Goal: Task Accomplishment & Management: Manage account settings

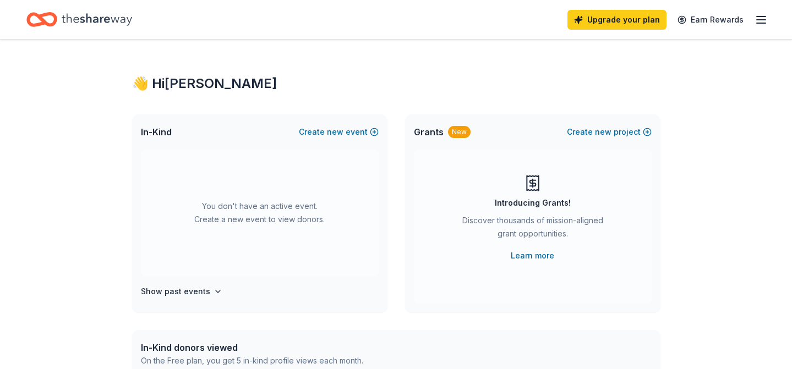
click at [755, 21] on icon "button" at bounding box center [760, 19] width 13 height 13
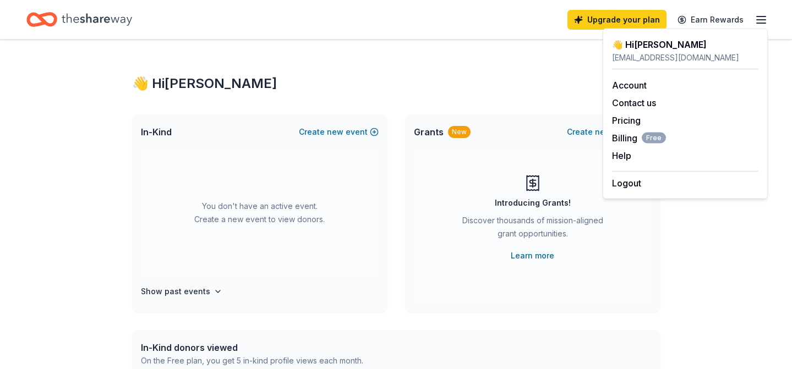
click at [756, 20] on line "button" at bounding box center [760, 20] width 9 height 0
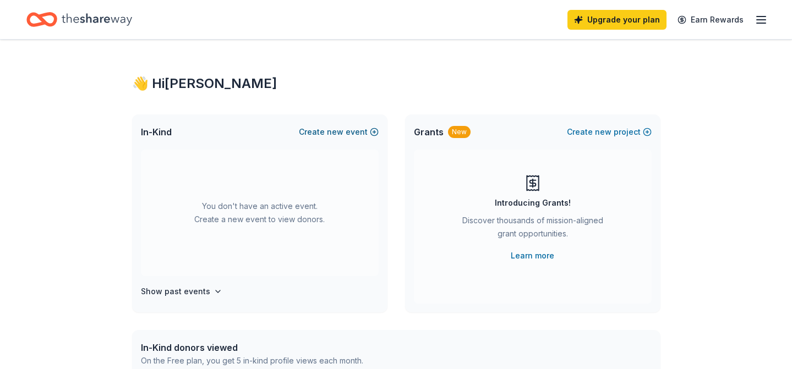
click at [355, 135] on button "Create new event" at bounding box center [339, 131] width 80 height 13
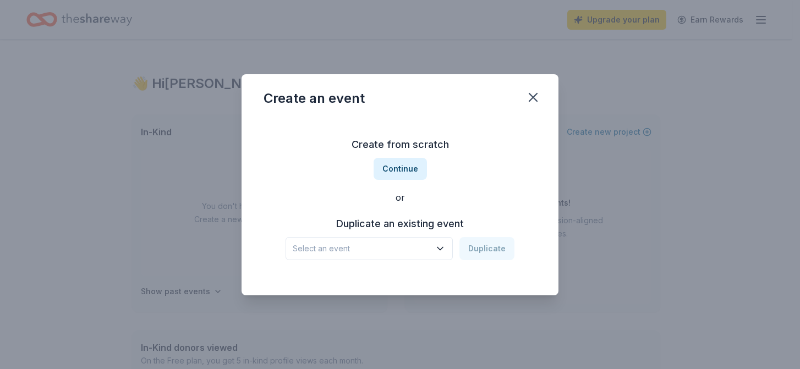
click at [414, 250] on span "Select an event" at bounding box center [362, 248] width 138 height 13
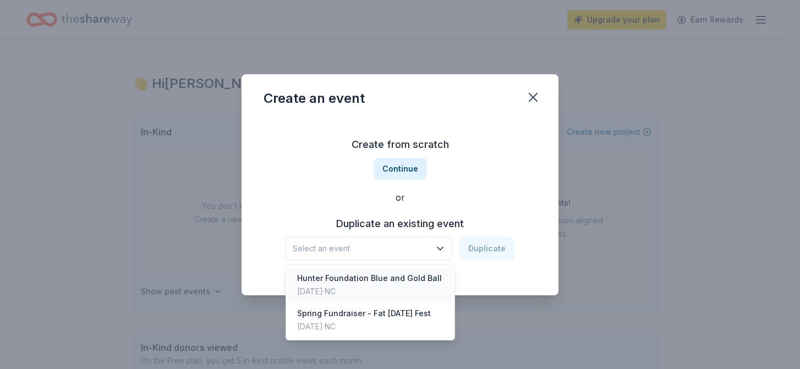
click at [404, 281] on div "Hunter Foundation Blue and Gold Ball" at bounding box center [369, 278] width 145 height 13
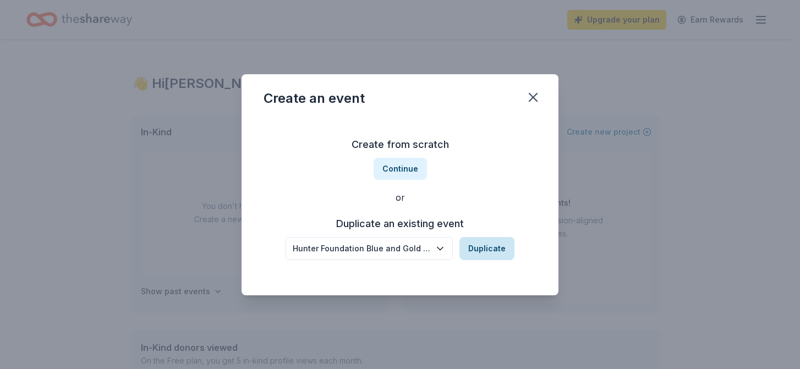
click at [485, 244] on button "Duplicate" at bounding box center [486, 248] width 55 height 23
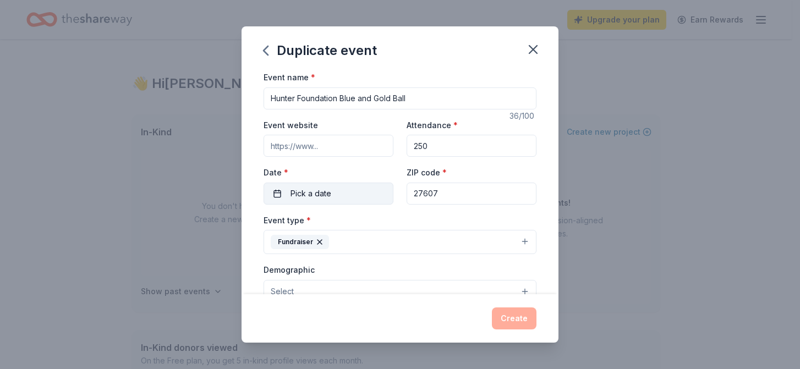
click at [305, 194] on span "Pick a date" at bounding box center [310, 193] width 41 height 13
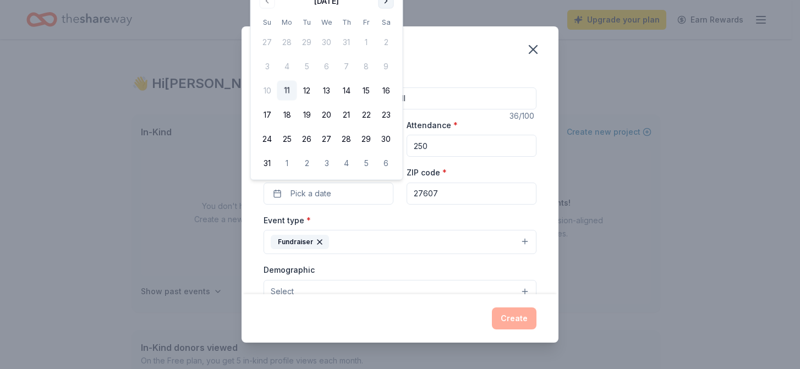
click at [386, 4] on button "Go to next month" at bounding box center [385, 0] width 15 height 15
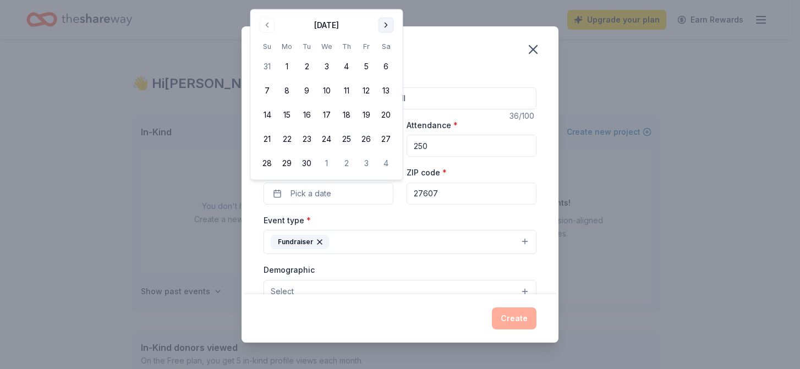
click at [388, 26] on button "Go to next month" at bounding box center [385, 25] width 15 height 15
click at [389, 25] on button "Go to next month" at bounding box center [385, 25] width 15 height 15
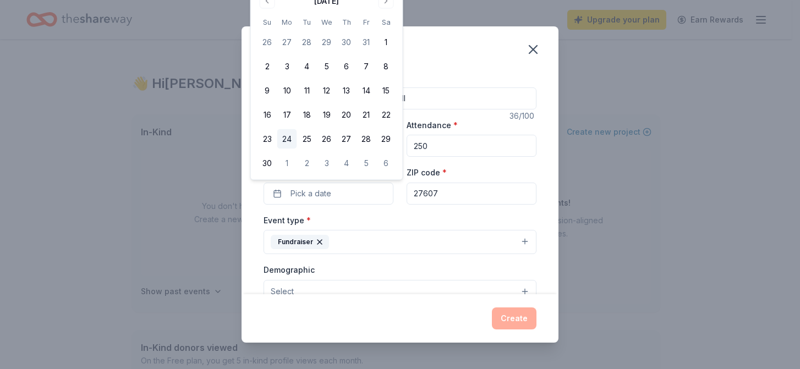
click at [295, 134] on button "24" at bounding box center [287, 139] width 20 height 20
click at [518, 315] on button "Create" at bounding box center [514, 319] width 45 height 22
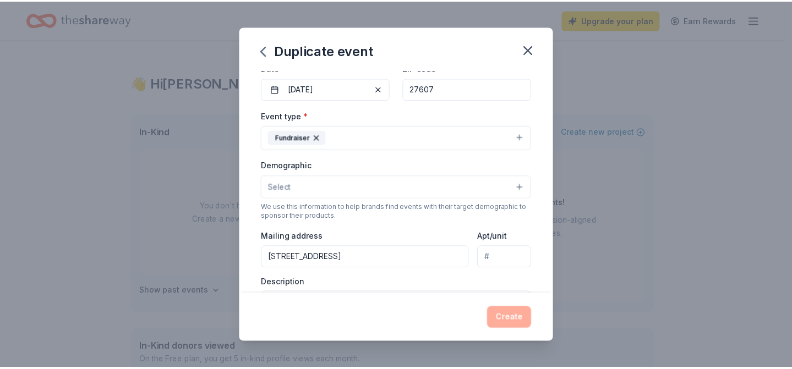
scroll to position [223, 0]
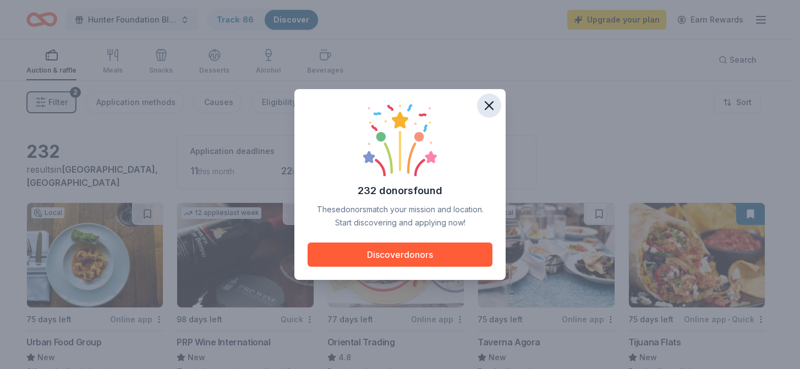
click at [489, 109] on icon "button" at bounding box center [488, 105] width 15 height 15
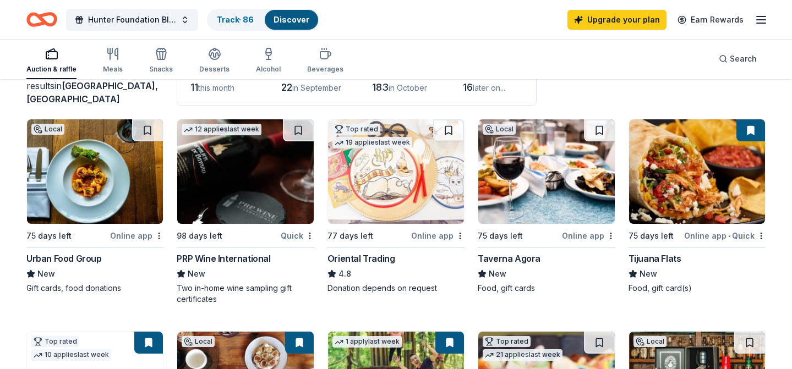
scroll to position [84, 0]
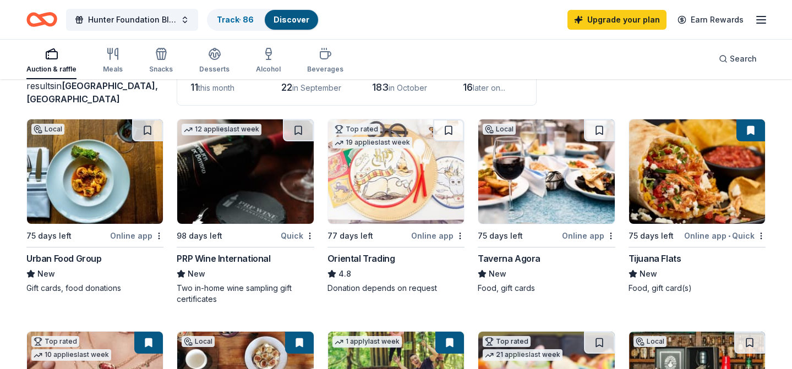
click at [583, 239] on div "Online app" at bounding box center [588, 236] width 53 height 14
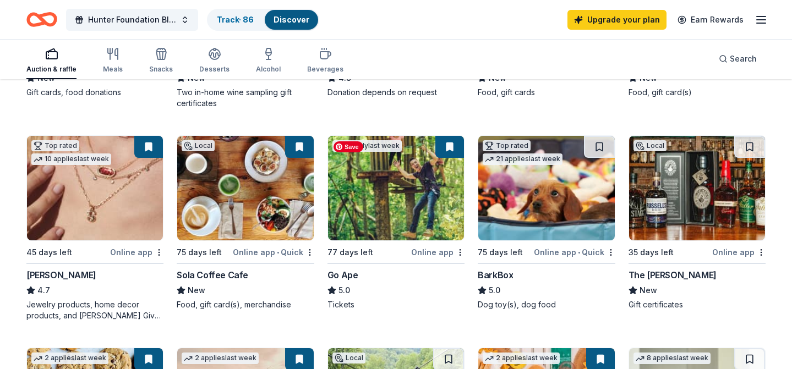
scroll to position [279, 0]
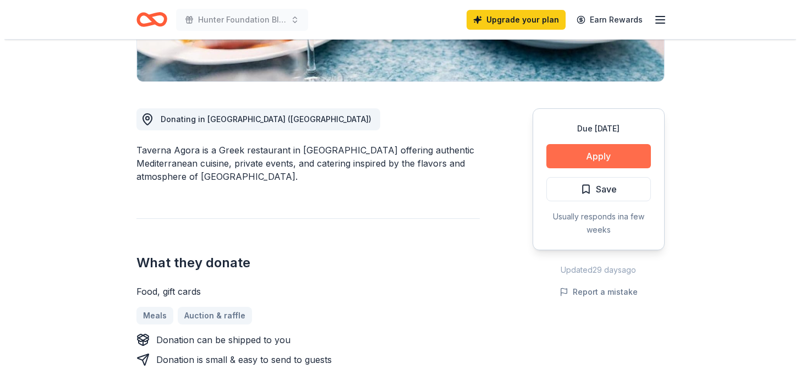
scroll to position [253, 0]
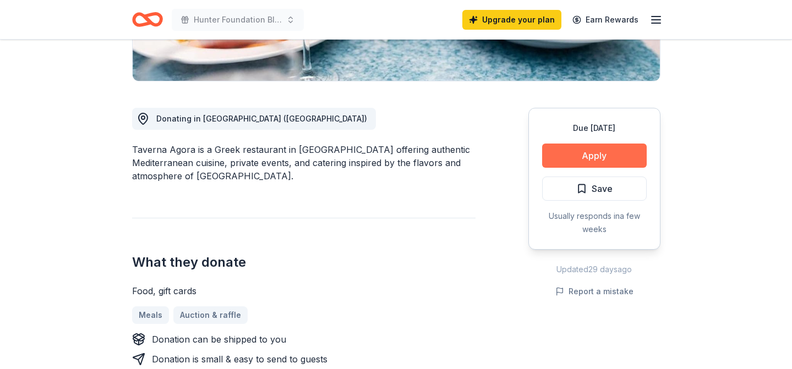
click at [581, 155] on button "Apply" at bounding box center [594, 156] width 105 height 24
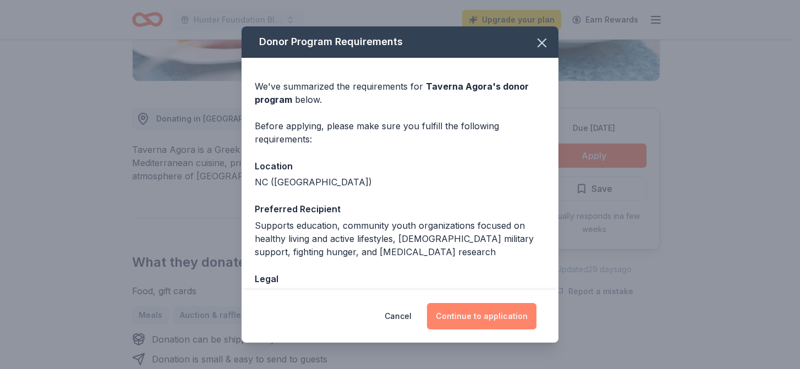
click at [475, 319] on button "Continue to application" at bounding box center [481, 316] width 109 height 26
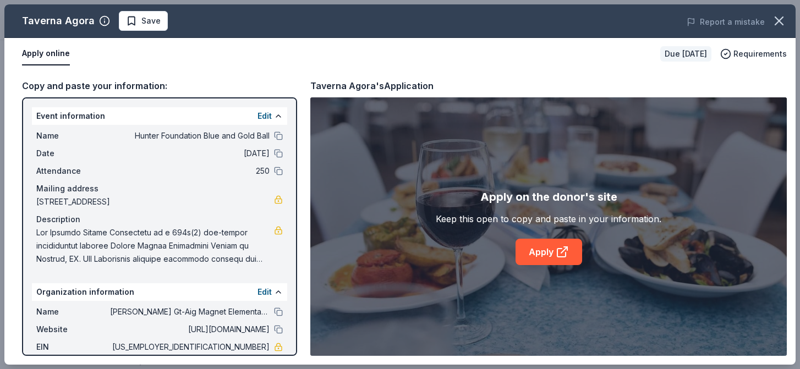
scroll to position [69, 0]
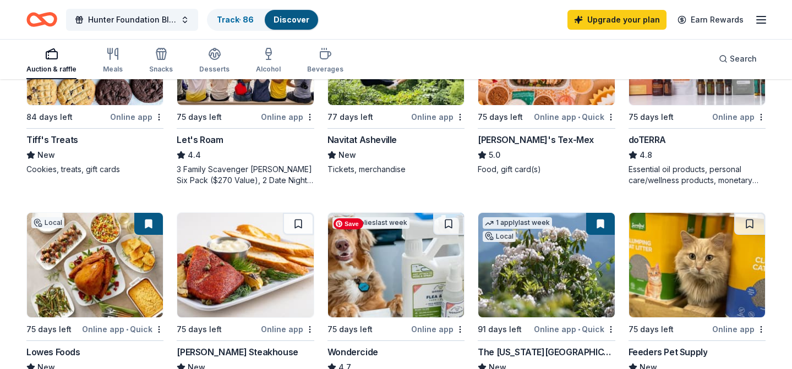
scroll to position [673, 0]
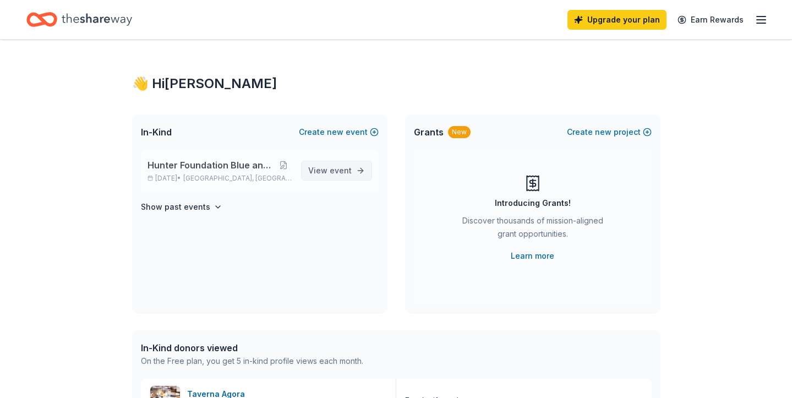
click at [336, 172] on span "event" at bounding box center [341, 170] width 22 height 9
click at [229, 179] on span "[GEOGRAPHIC_DATA], [GEOGRAPHIC_DATA]" at bounding box center [237, 178] width 108 height 9
click at [369, 175] on link "View event" at bounding box center [336, 171] width 71 height 20
click at [286, 164] on button at bounding box center [284, 165] width 18 height 9
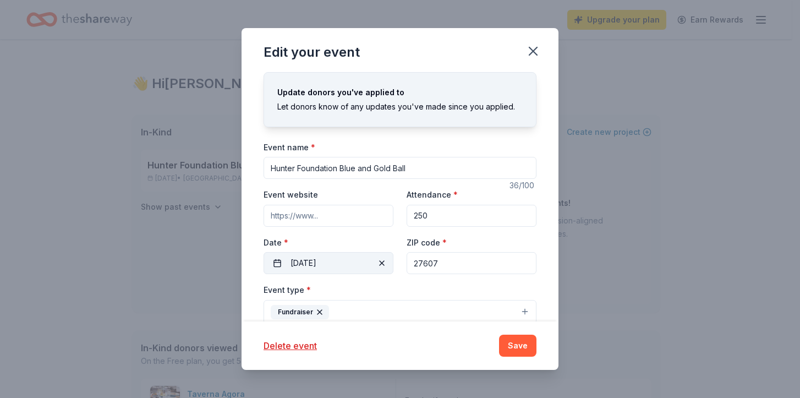
click at [377, 260] on span "button" at bounding box center [381, 262] width 13 height 13
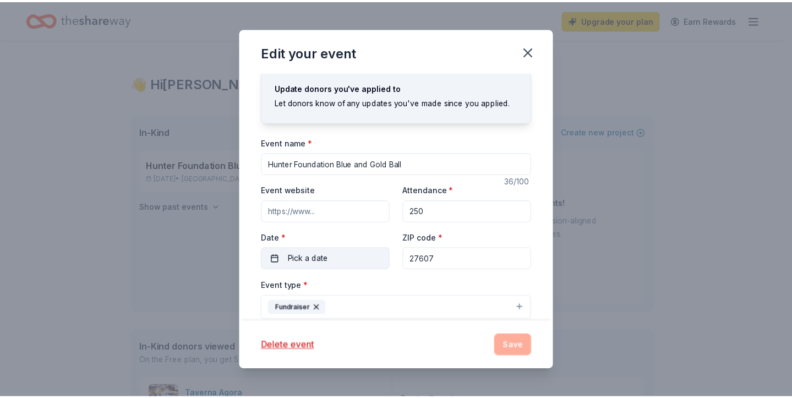
scroll to position [5, 0]
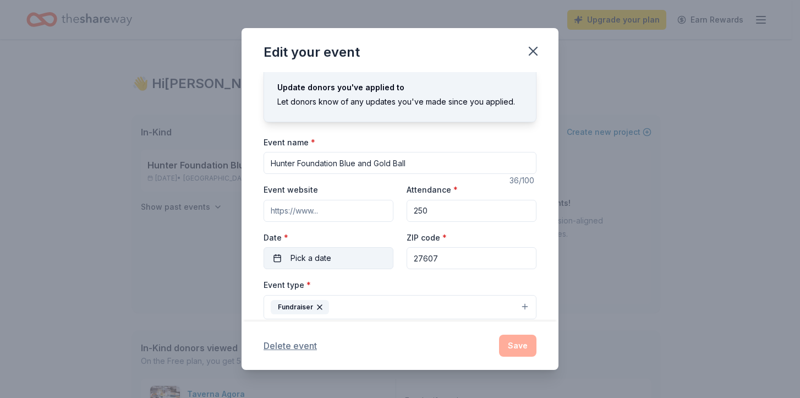
click at [298, 343] on button "Delete event" at bounding box center [290, 345] width 53 height 13
